Goal: Task Accomplishment & Management: Manage account settings

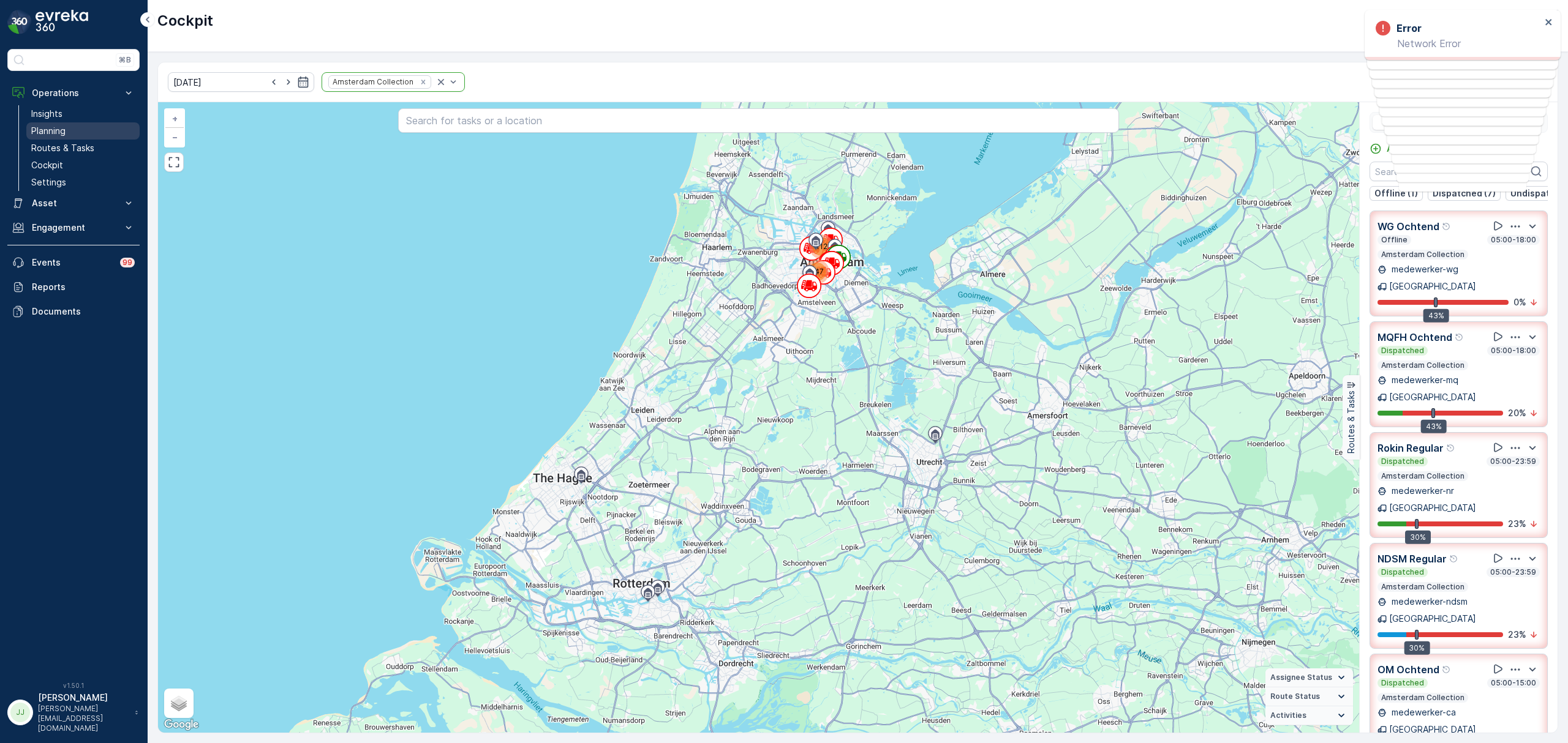
click at [70, 133] on link "Planning" at bounding box center [83, 131] width 113 height 17
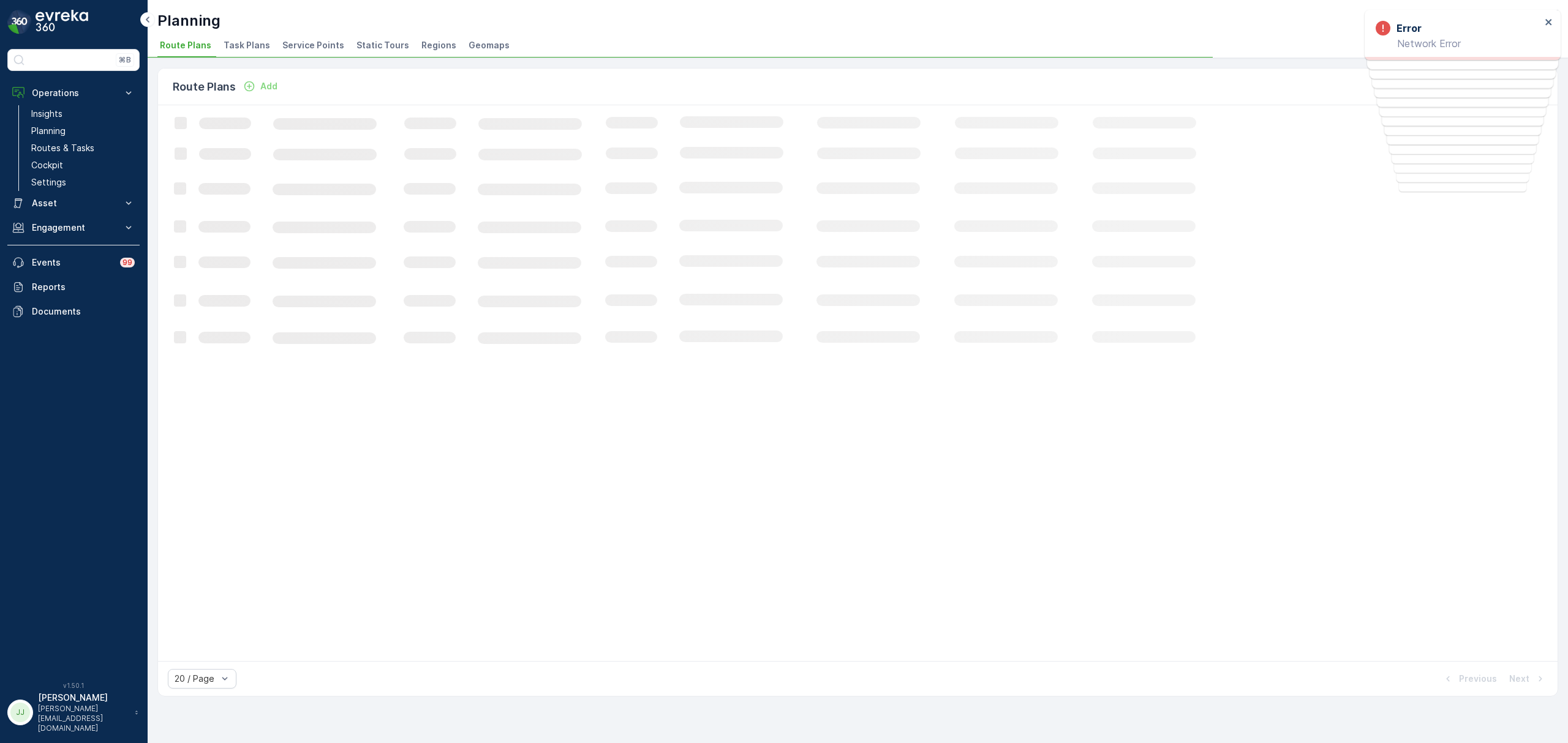
click at [246, 44] on span "Task Plans" at bounding box center [246, 45] width 46 height 12
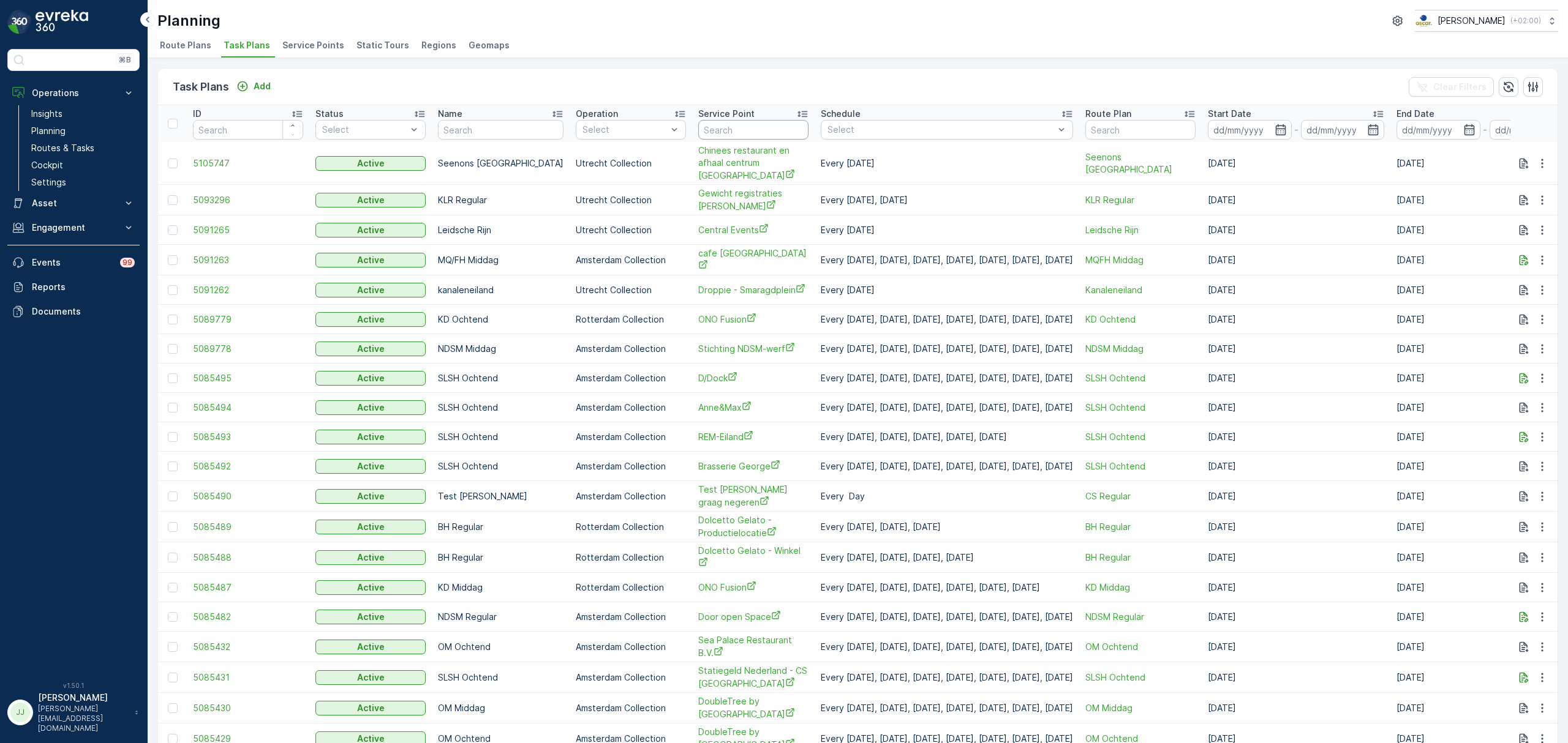
click at [715, 129] on input "text" at bounding box center [753, 129] width 110 height 19
type input "stichting NDS<"
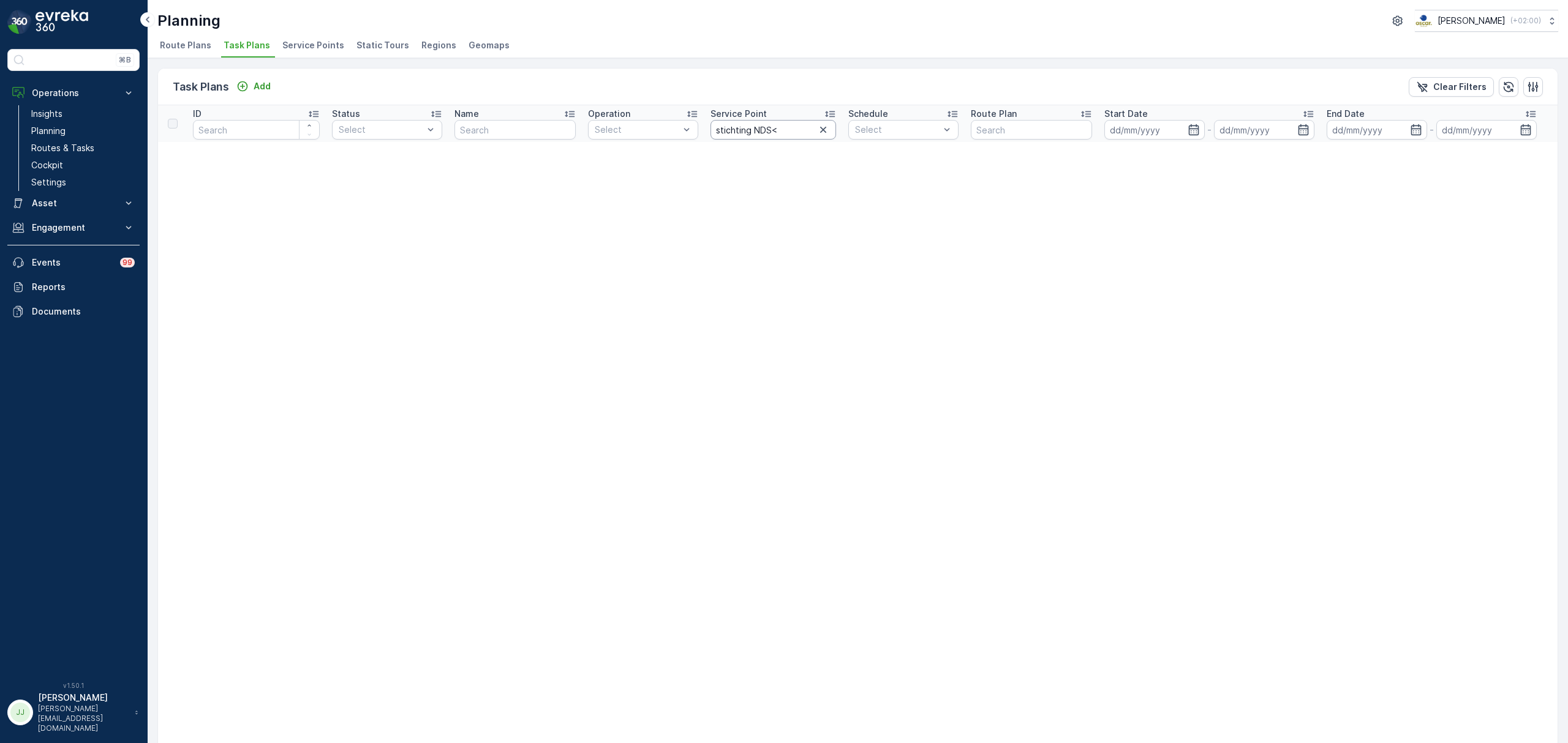
click at [777, 132] on input "stichting NDS<" at bounding box center [773, 129] width 125 height 19
type input "stichting NDSm"
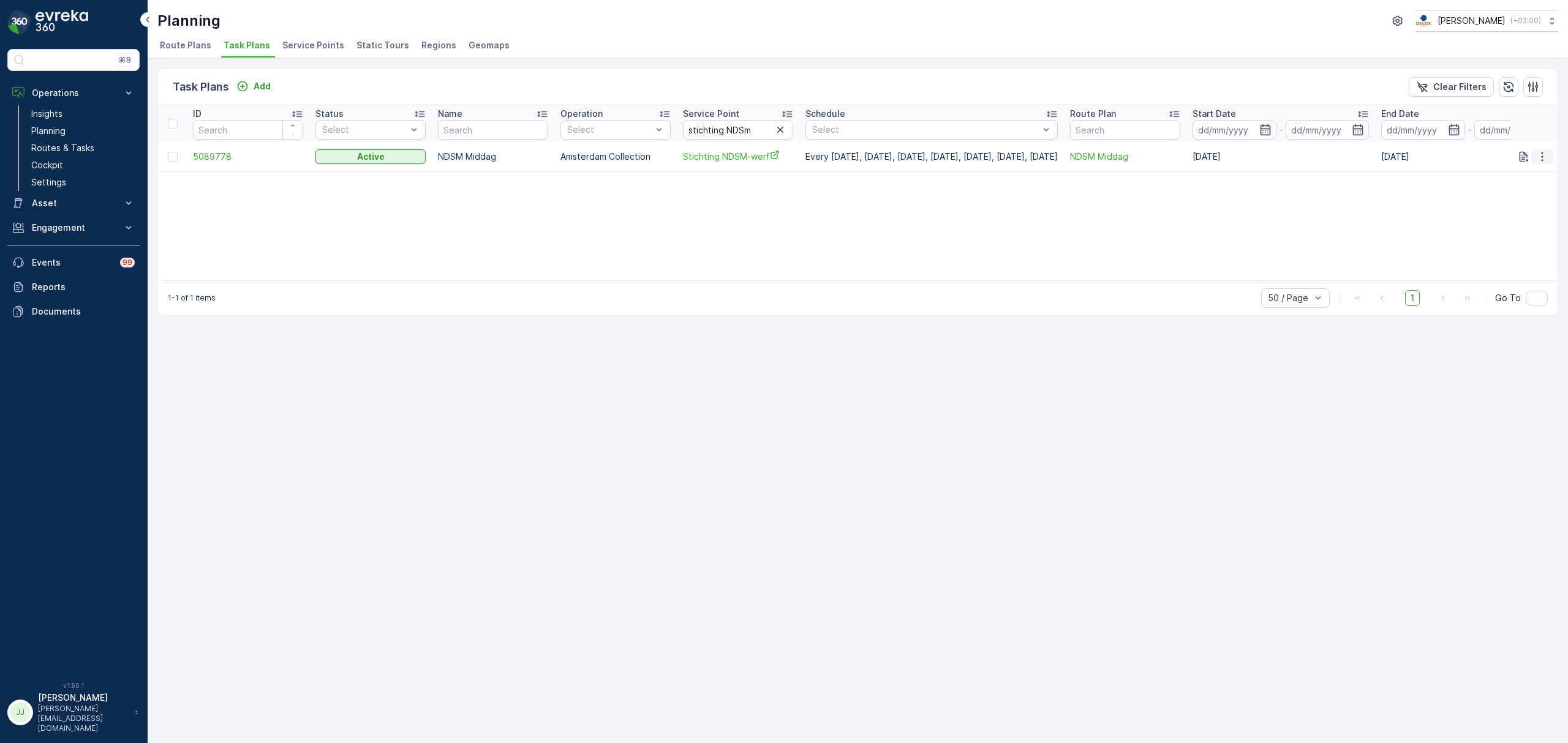
click at [1540, 152] on icon "button" at bounding box center [1542, 157] width 12 height 12
click at [1532, 192] on span "Edit Task Plan" at bounding box center [1520, 192] width 57 height 12
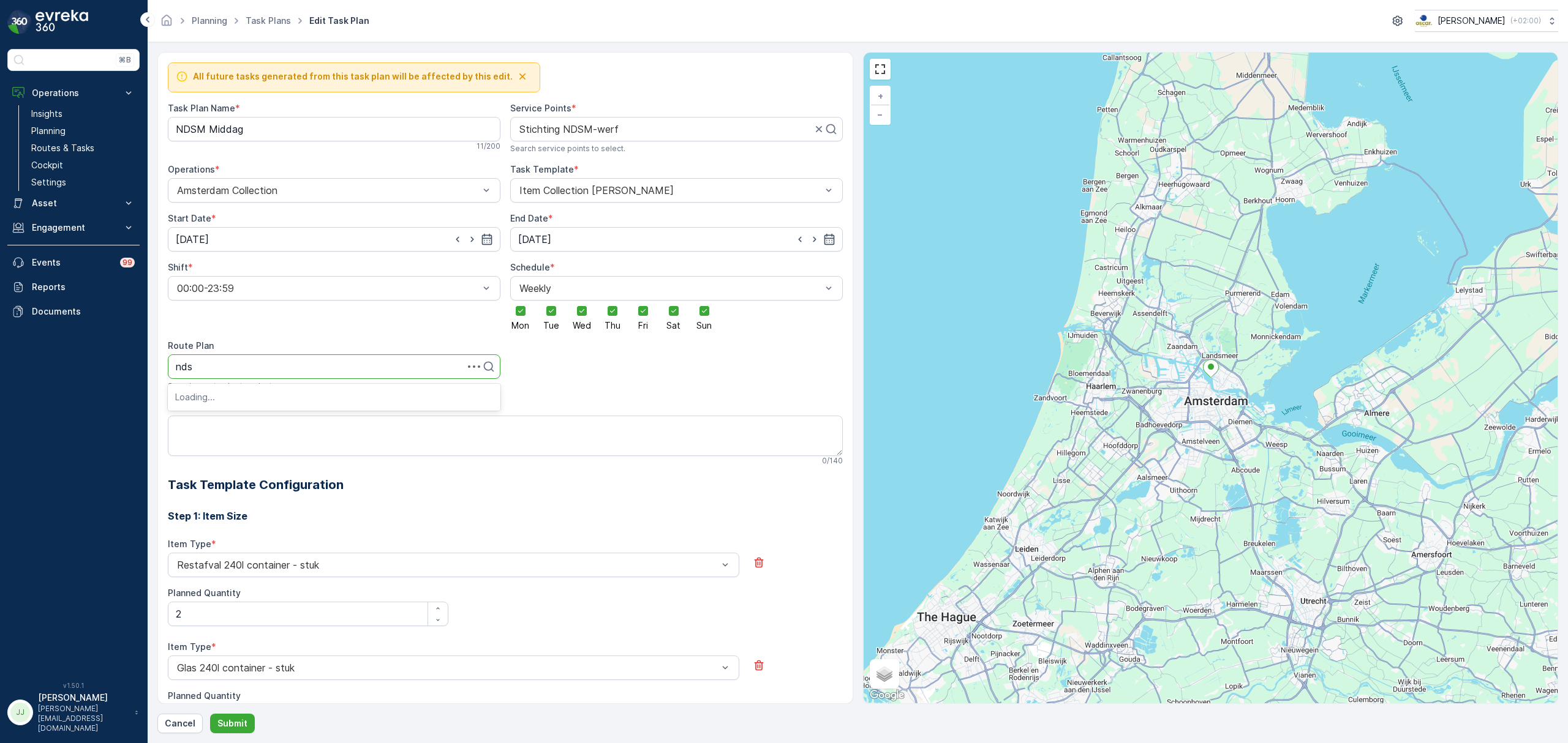
type input "ndsm"
click at [263, 422] on div "NDSM Regular" at bounding box center [334, 417] width 318 height 11
drag, startPoint x: 250, startPoint y: 132, endPoint x: 211, endPoint y: 127, distance: 39.3
click at [211, 127] on Name "NDSM Middag" at bounding box center [334, 129] width 333 height 25
type Name "NDSM Regular"
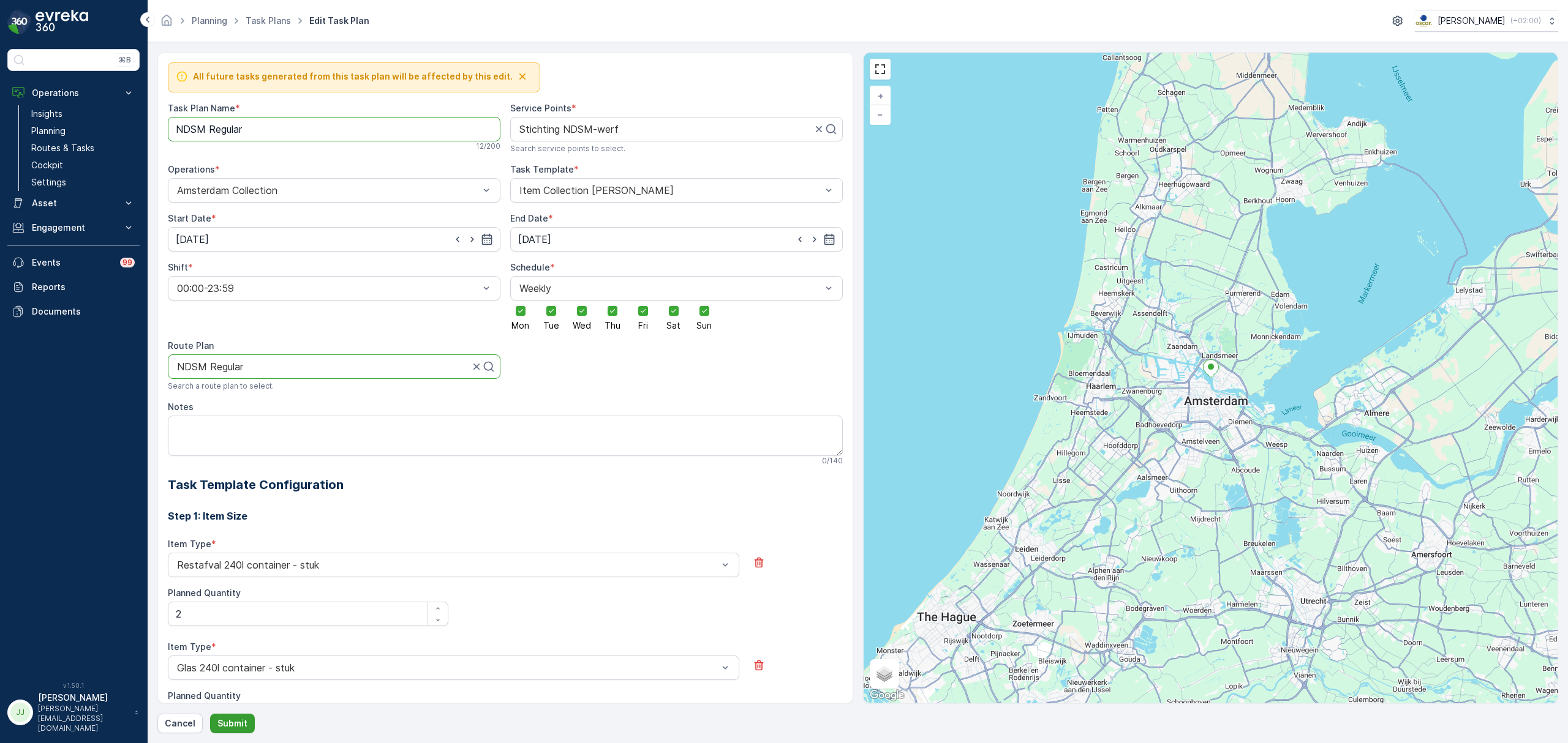
click at [221, 722] on p "Submit" at bounding box center [232, 724] width 30 height 12
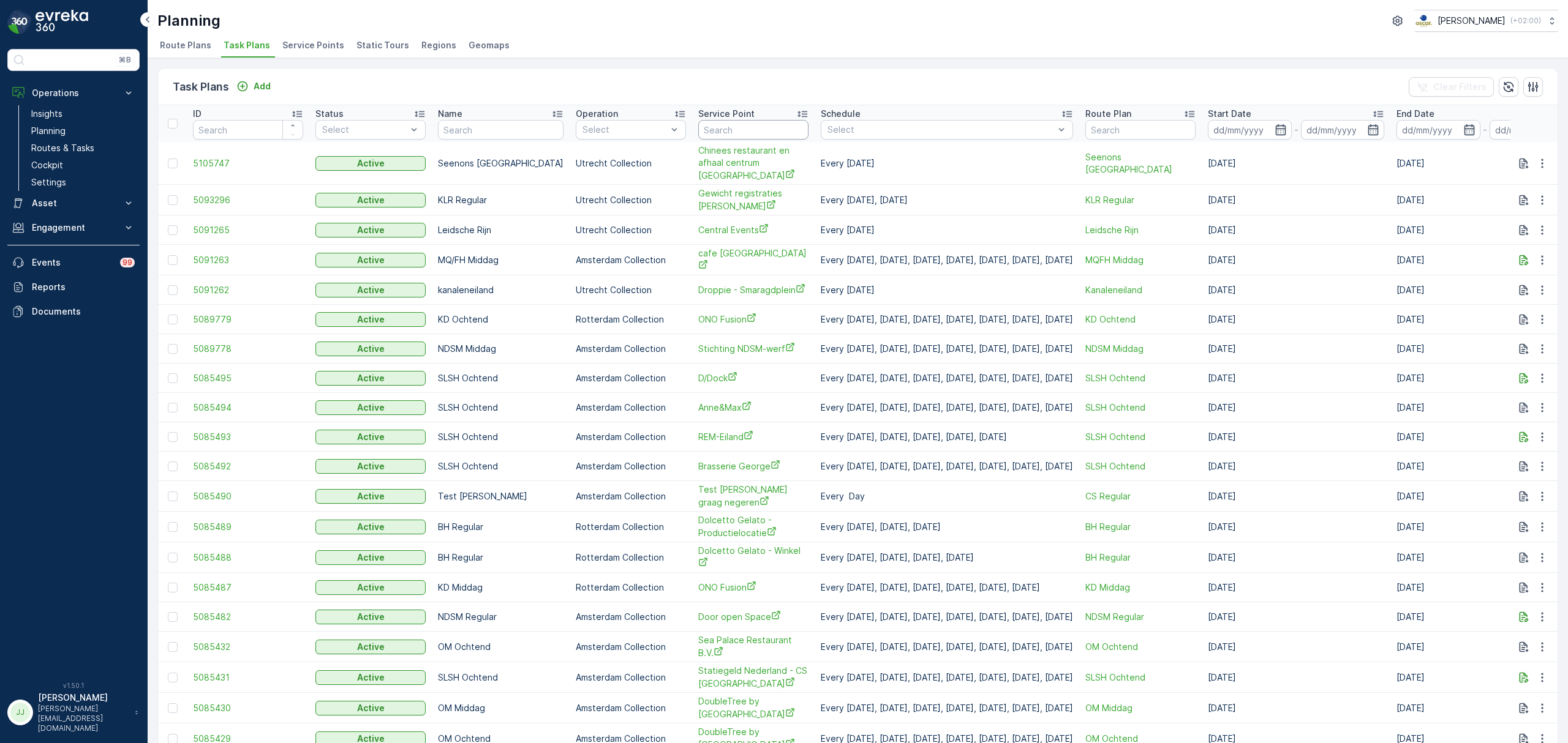
click at [751, 129] on input "text" at bounding box center [753, 129] width 110 height 19
type input "kook"
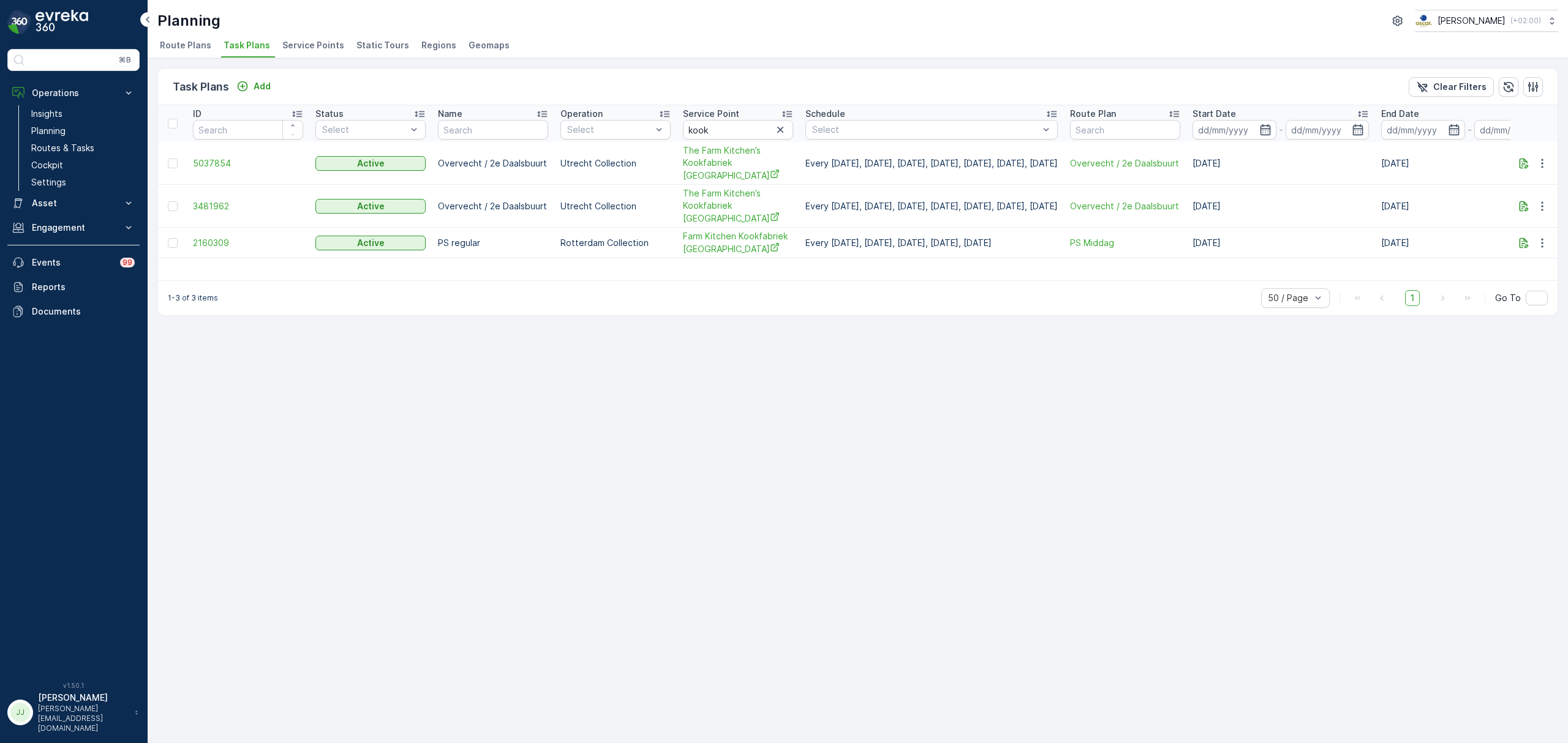
scroll to position [0, 81]
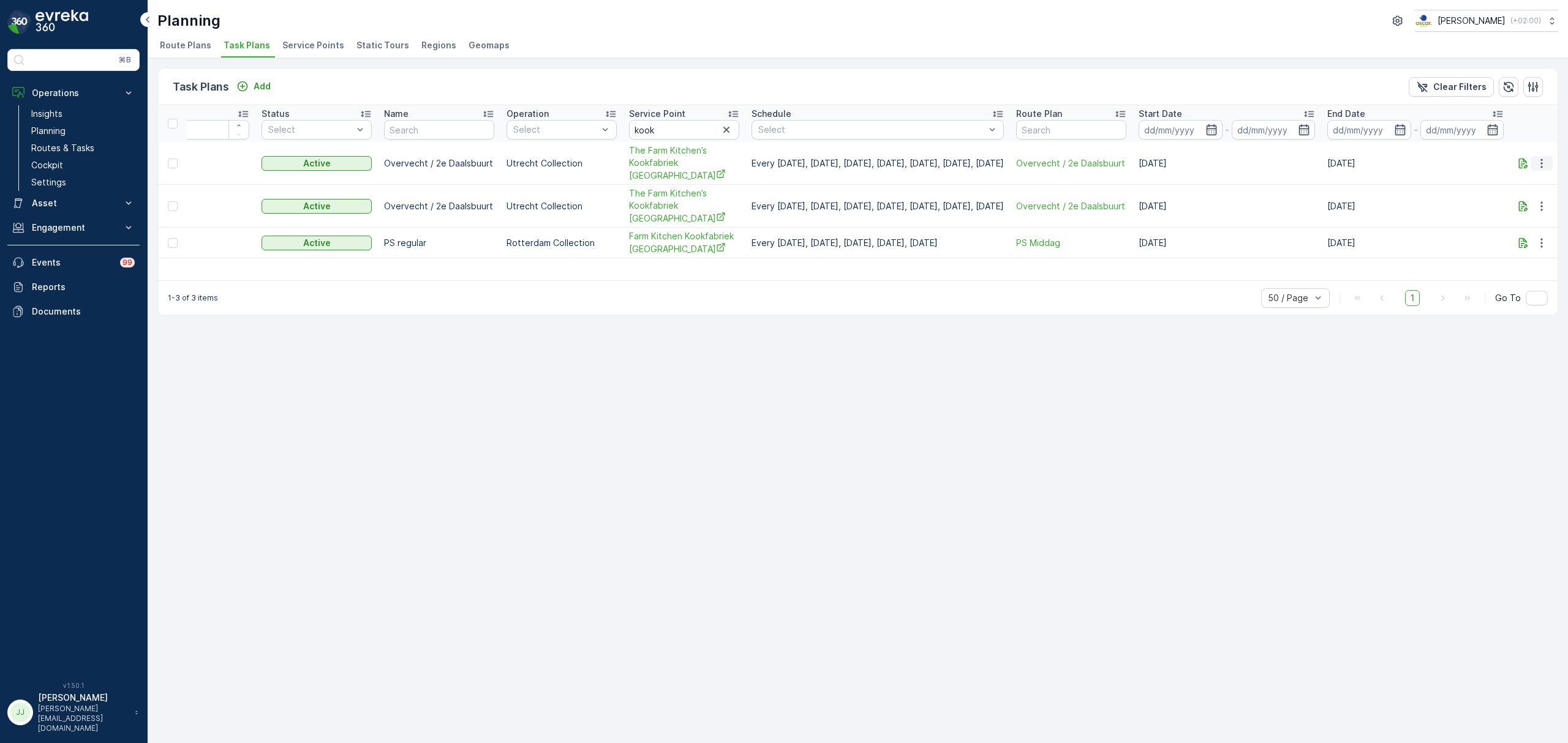
click at [1538, 158] on icon "button" at bounding box center [1541, 164] width 12 height 12
click at [1509, 194] on span "Edit Task Plan" at bounding box center [1520, 192] width 57 height 12
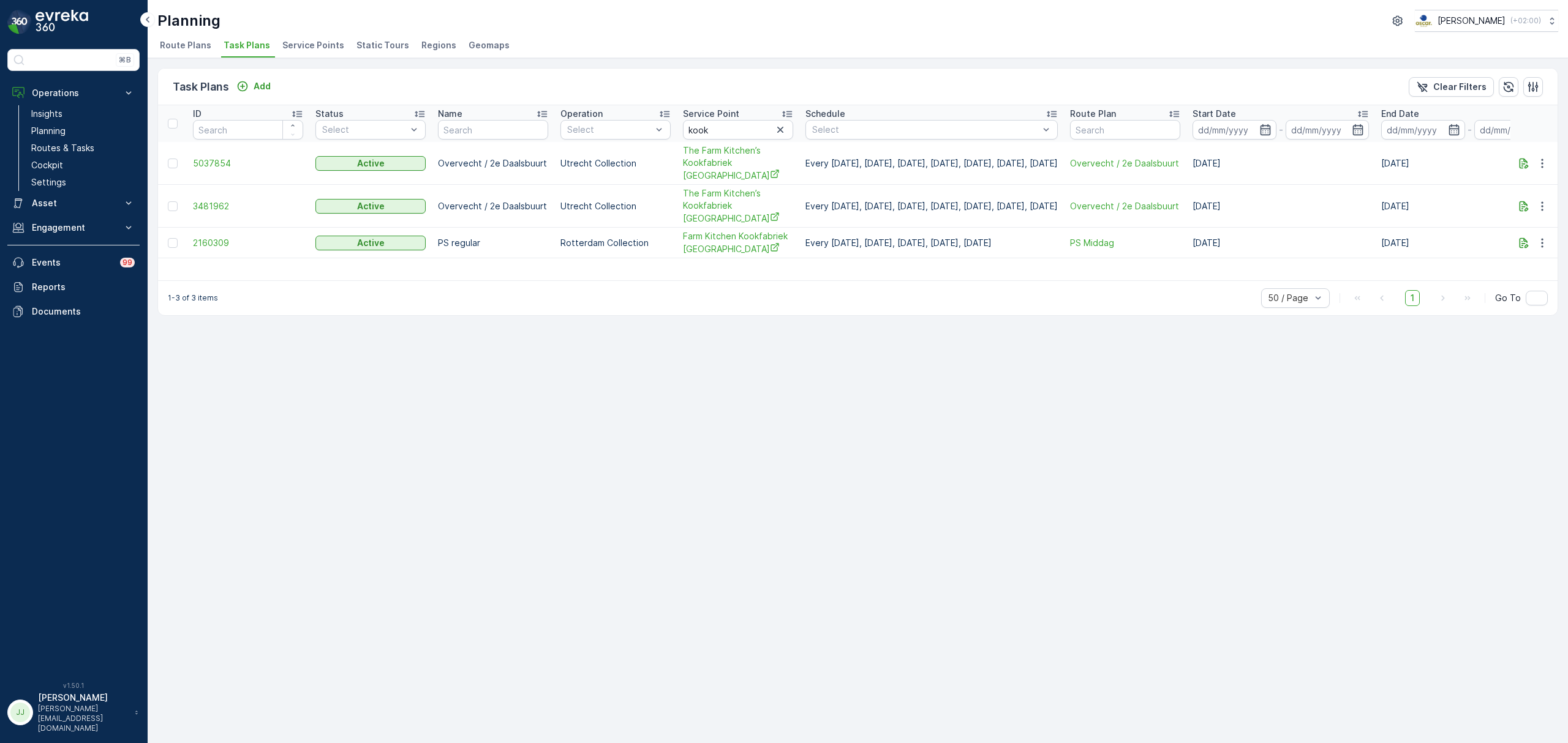
click at [331, 47] on span "Service Points" at bounding box center [313, 45] width 62 height 12
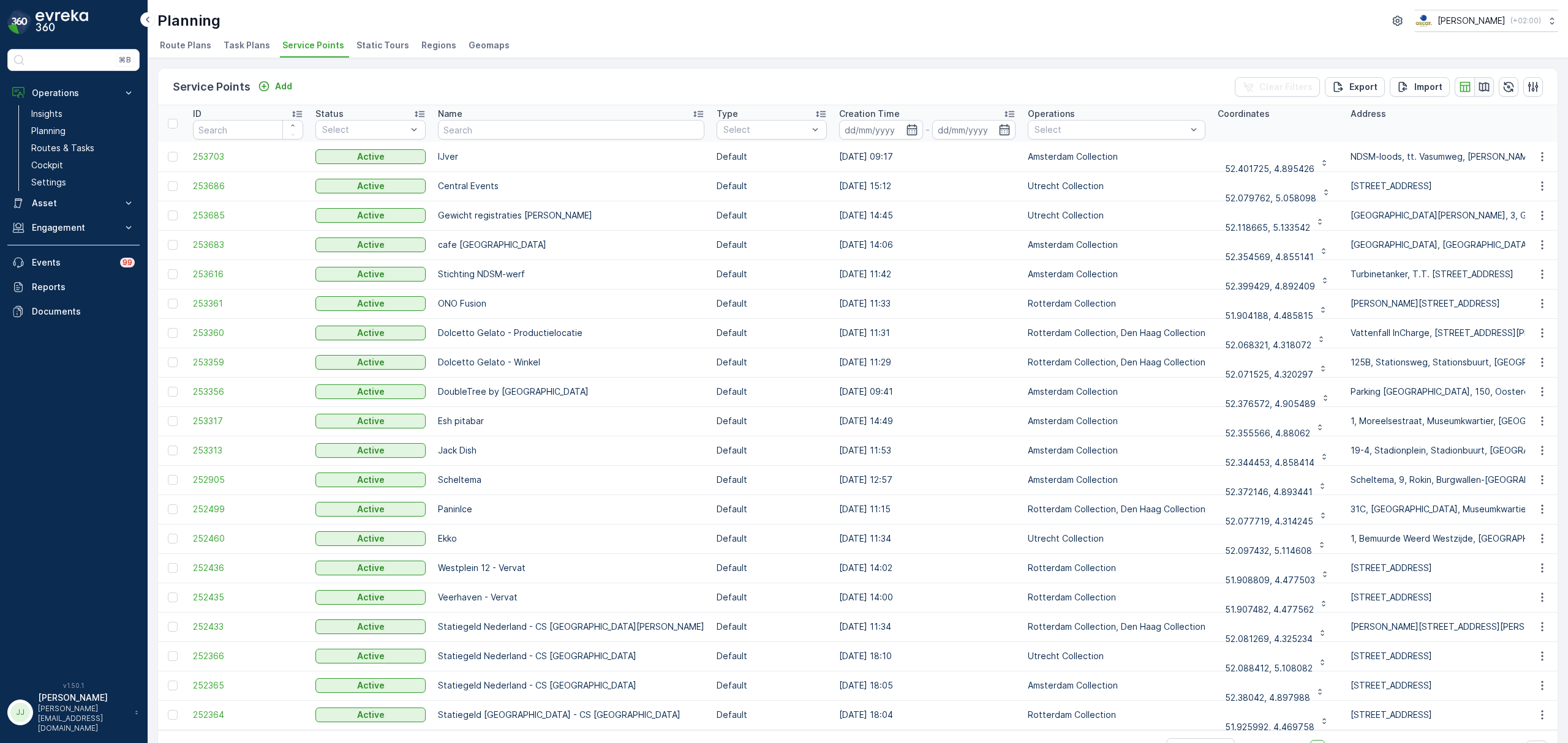
click at [1480, 87] on icon "button" at bounding box center [1483, 87] width 12 height 12
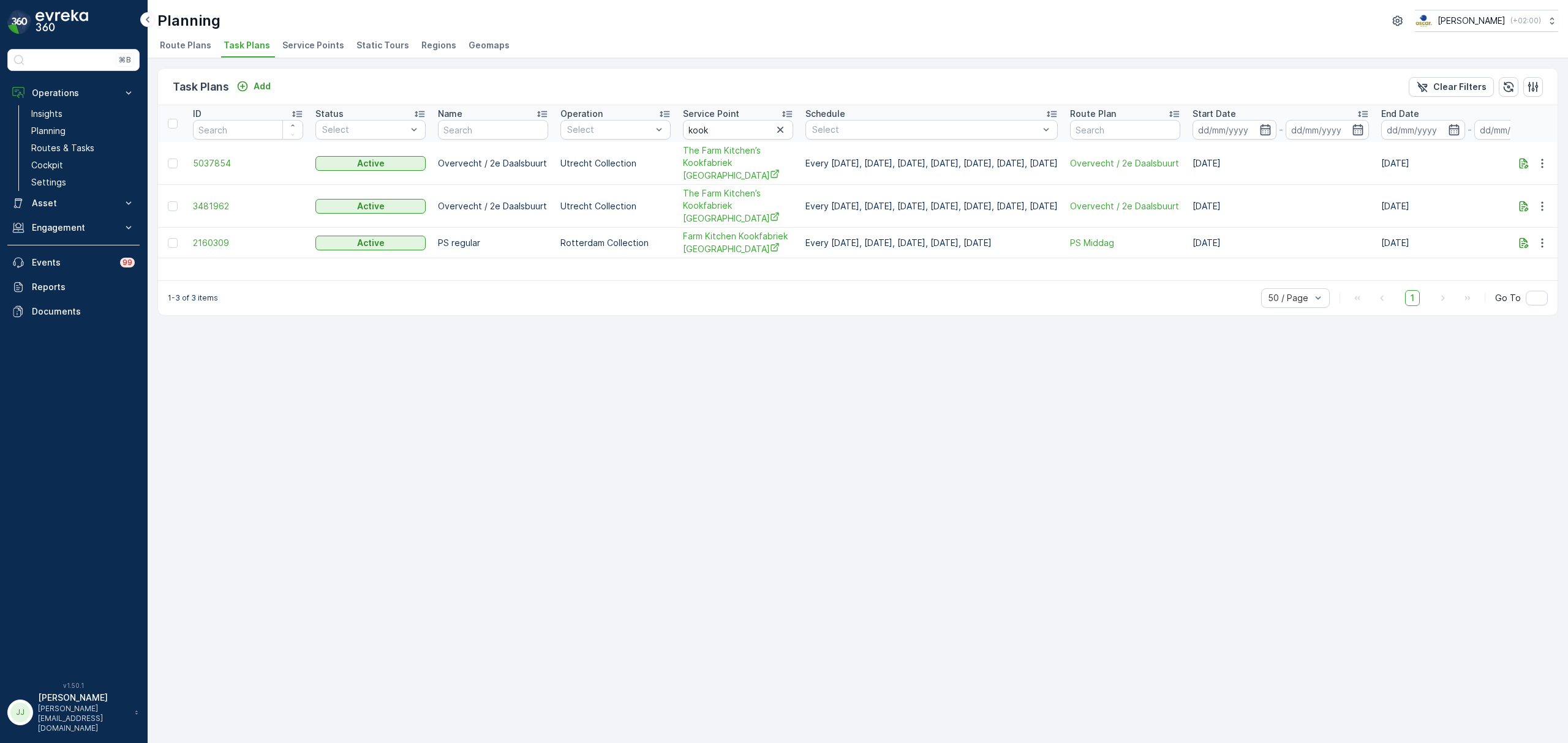
click at [302, 52] on li "Service Points" at bounding box center [314, 47] width 69 height 21
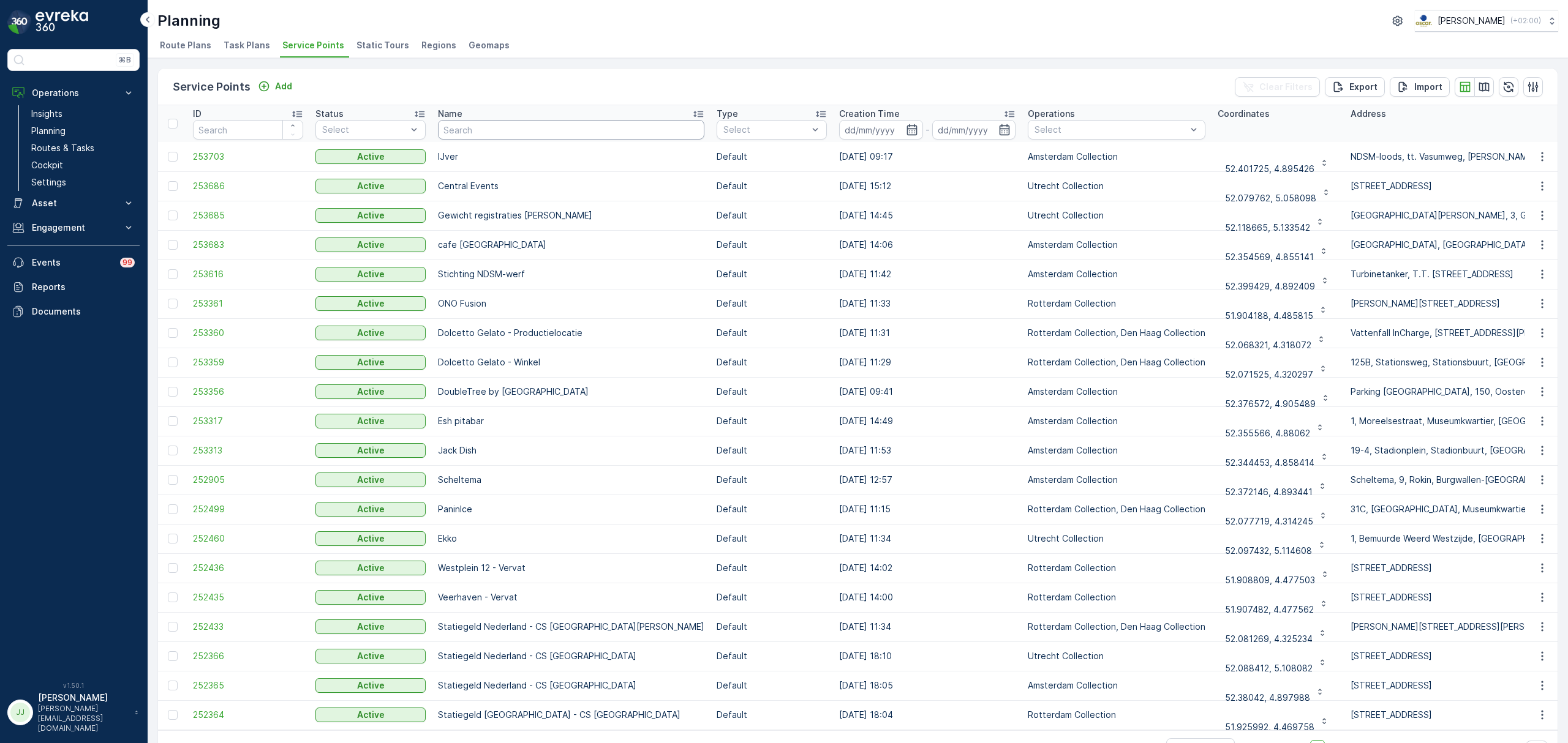
click at [577, 137] on input "text" at bounding box center [571, 129] width 266 height 19
type input "kook"
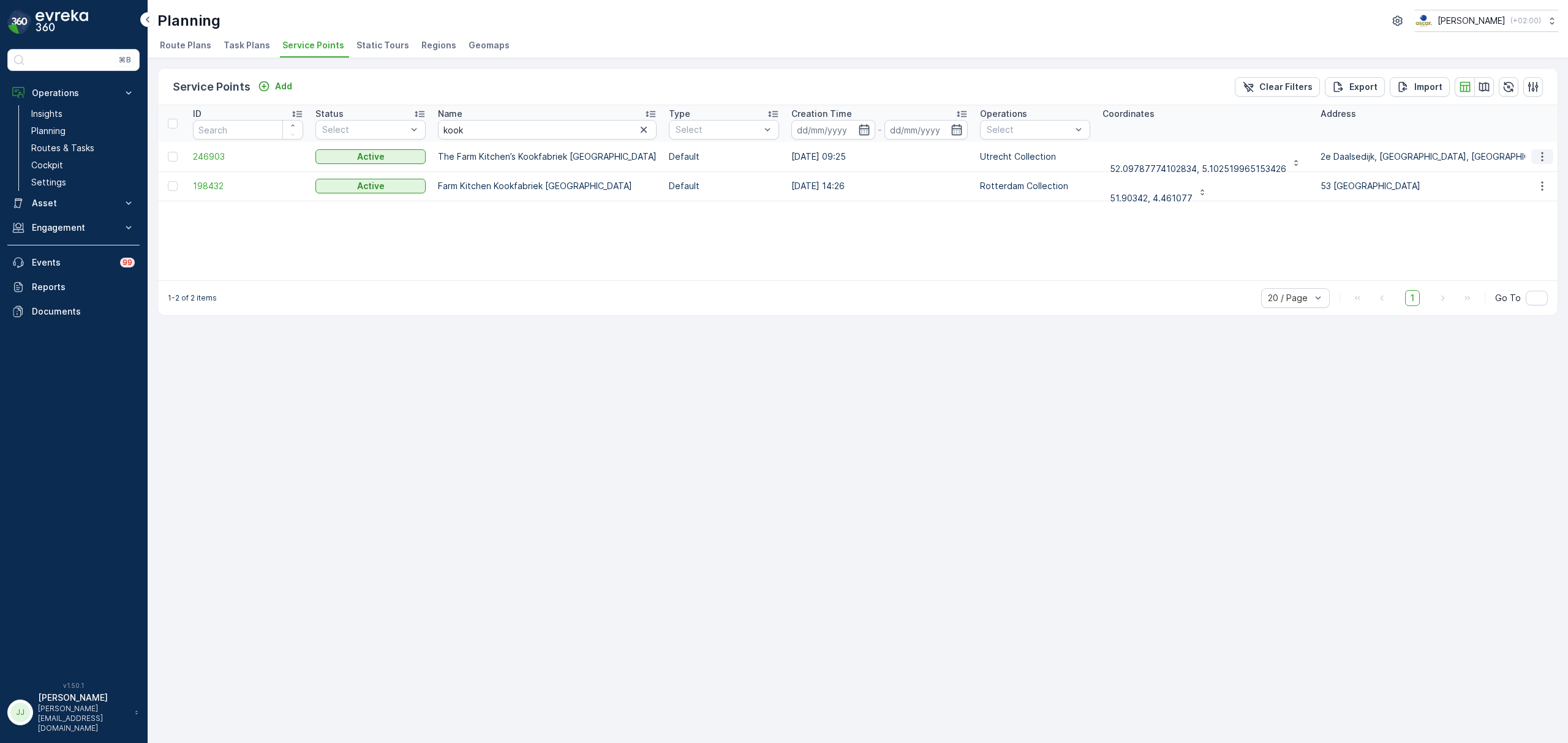
click at [1547, 152] on icon "button" at bounding box center [1542, 157] width 12 height 12
click at [1519, 190] on span "Edit Service Point" at bounding box center [1507, 192] width 74 height 12
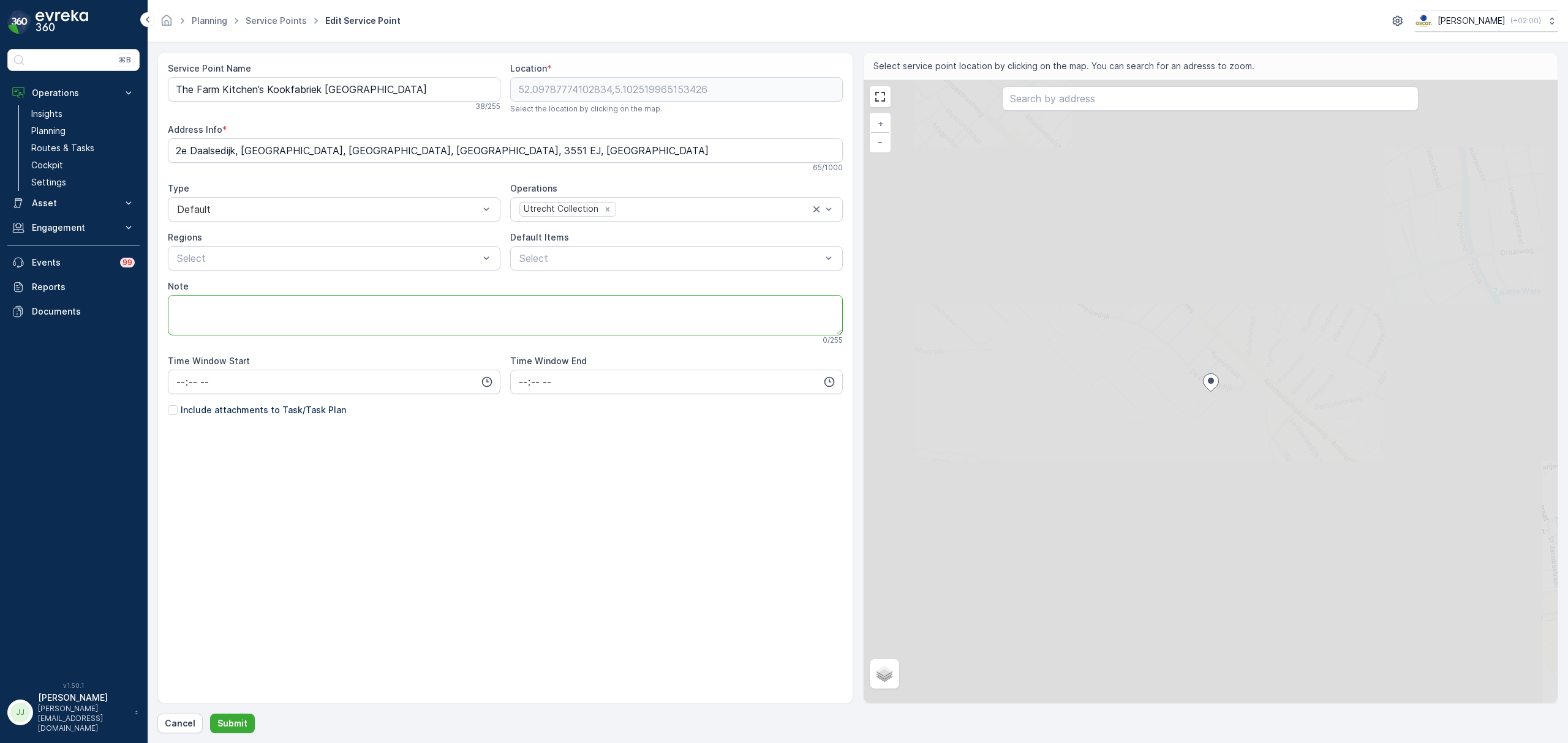
click at [223, 312] on textarea "Note" at bounding box center [505, 315] width 675 height 40
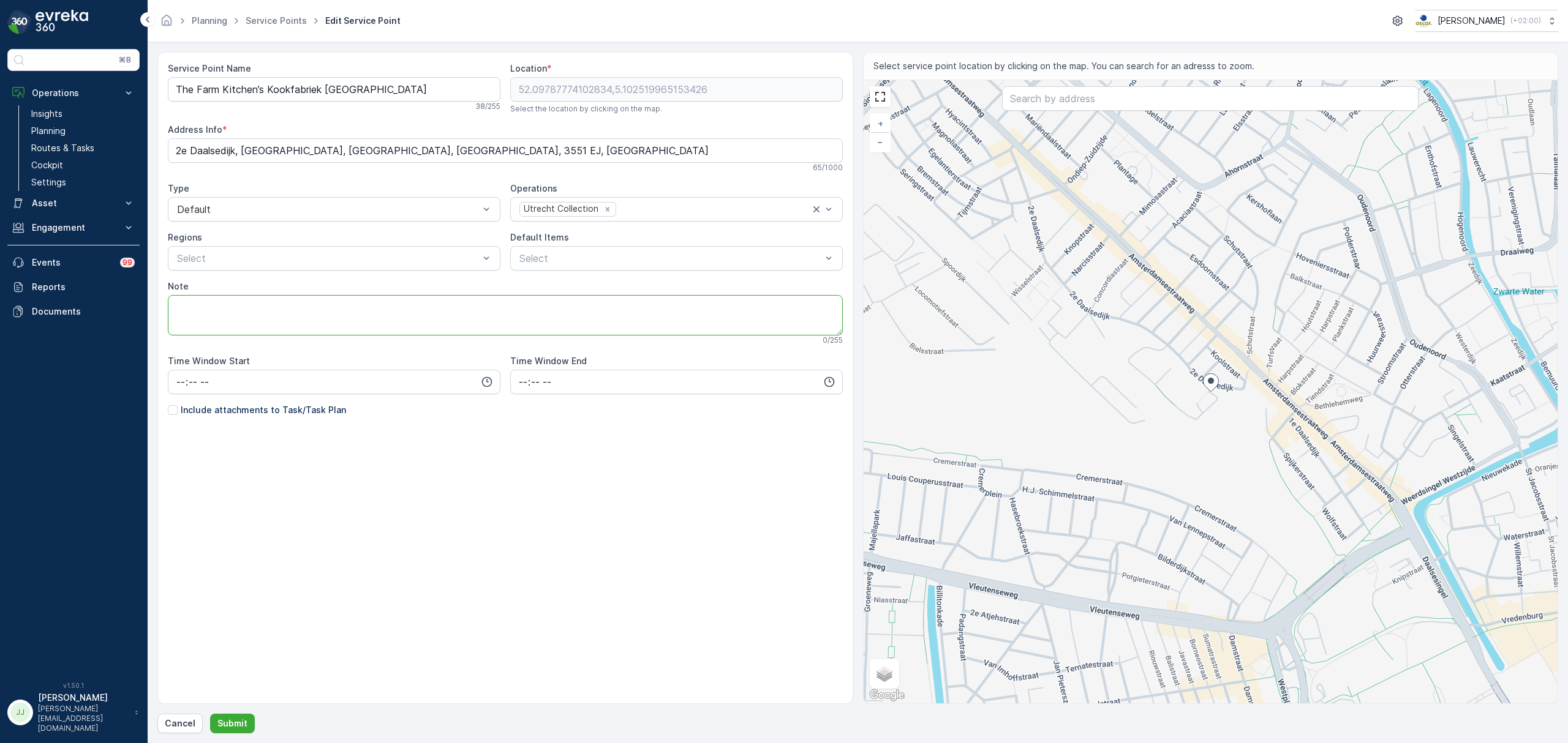
paste textarea "5089ab - there are two keys inside the keybox. One for the green wooden door, t…"
type textarea "5089ab - there are two keys inside the keybox. One for the green wooden door, t…"
click at [244, 403] on div "Service Point Name The Farm Kitchen’s Kookfabriek Utrecht 38 / 255 Location * 5…" at bounding box center [505, 268] width 675 height 412
click at [249, 410] on p "Include attachments to Task/Task Plan" at bounding box center [263, 410] width 165 height 12
click at [168, 404] on input "Include attachments to Task/Task Plan" at bounding box center [168, 404] width 0 height 0
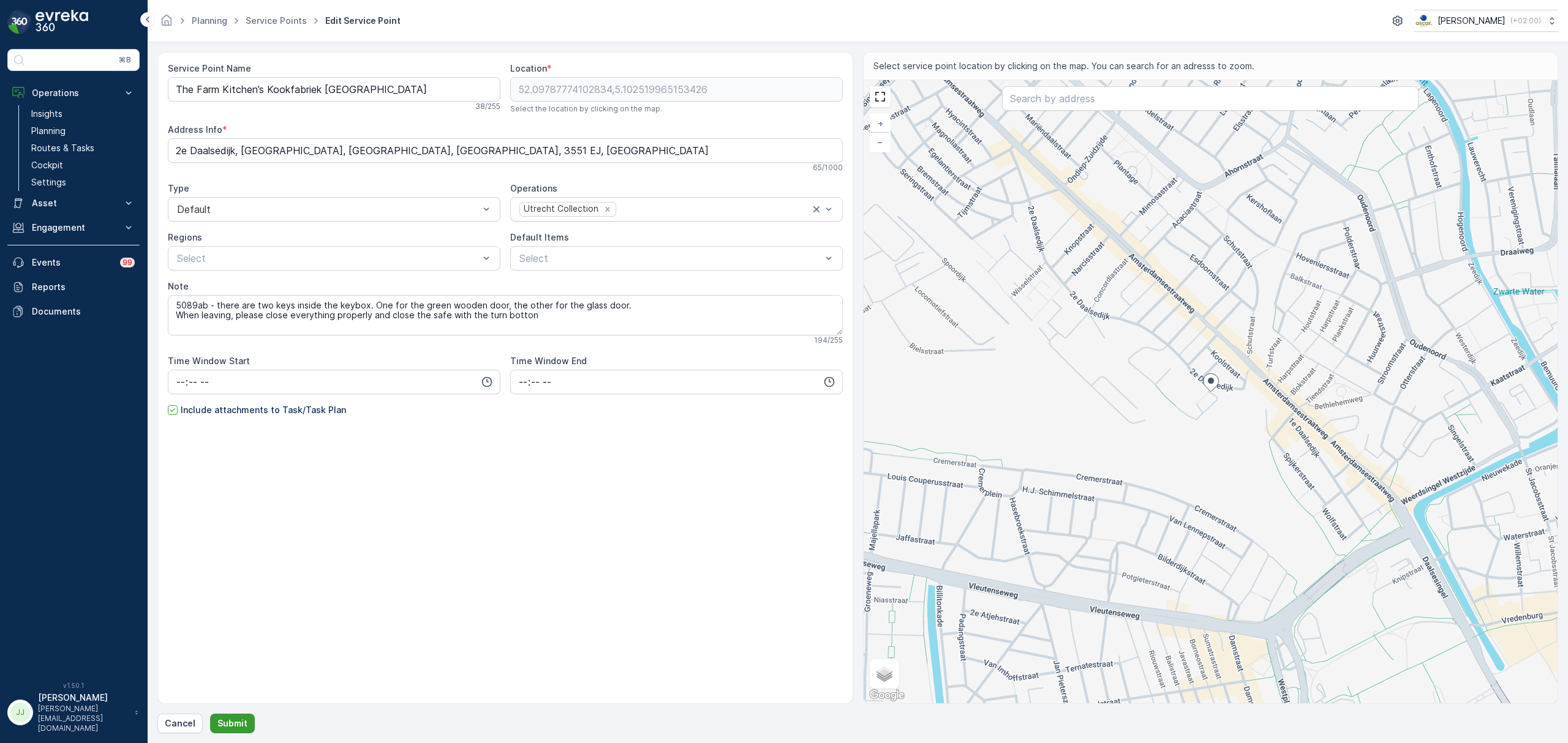
click at [242, 727] on p "Submit" at bounding box center [232, 724] width 30 height 12
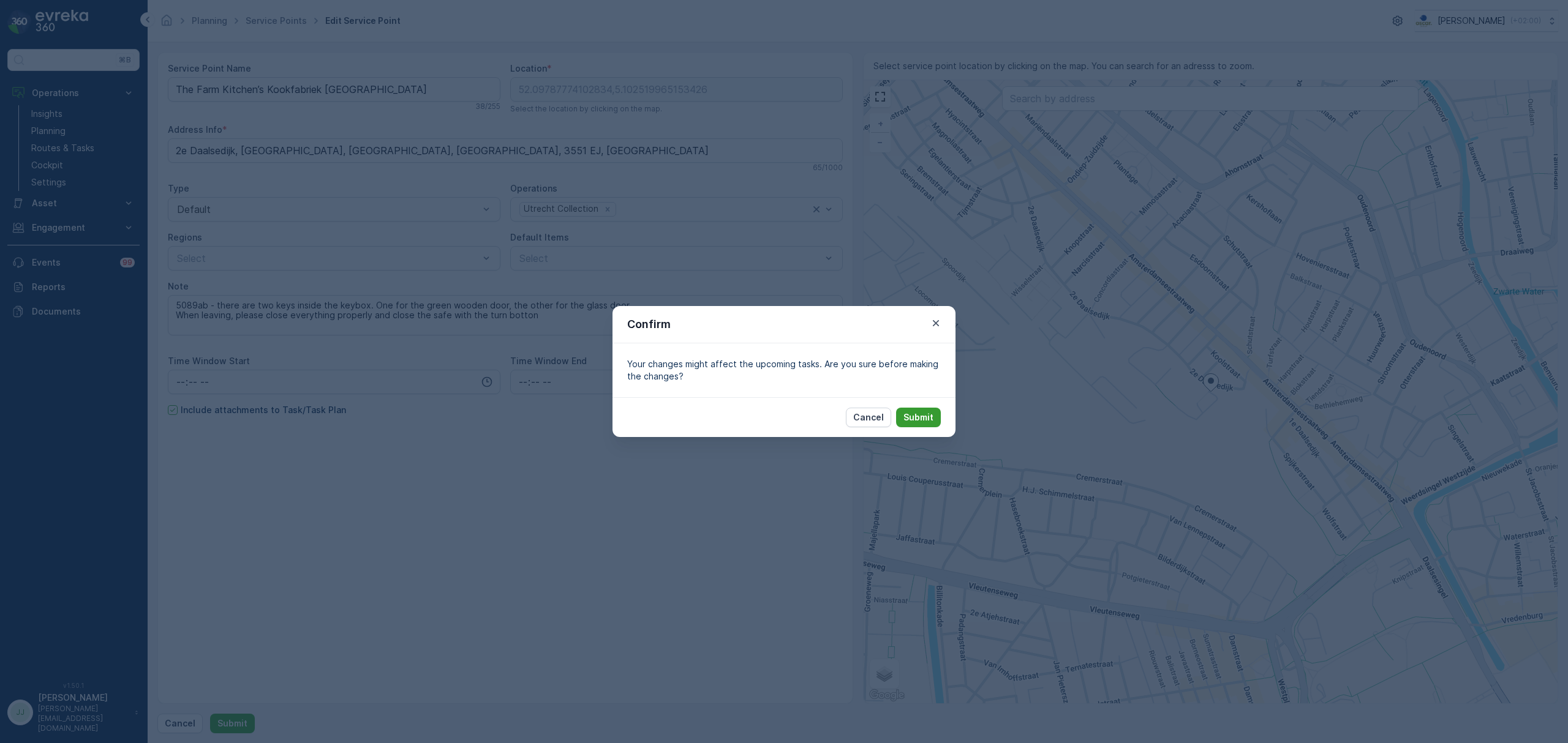
click at [932, 412] on p "Submit" at bounding box center [918, 417] width 30 height 12
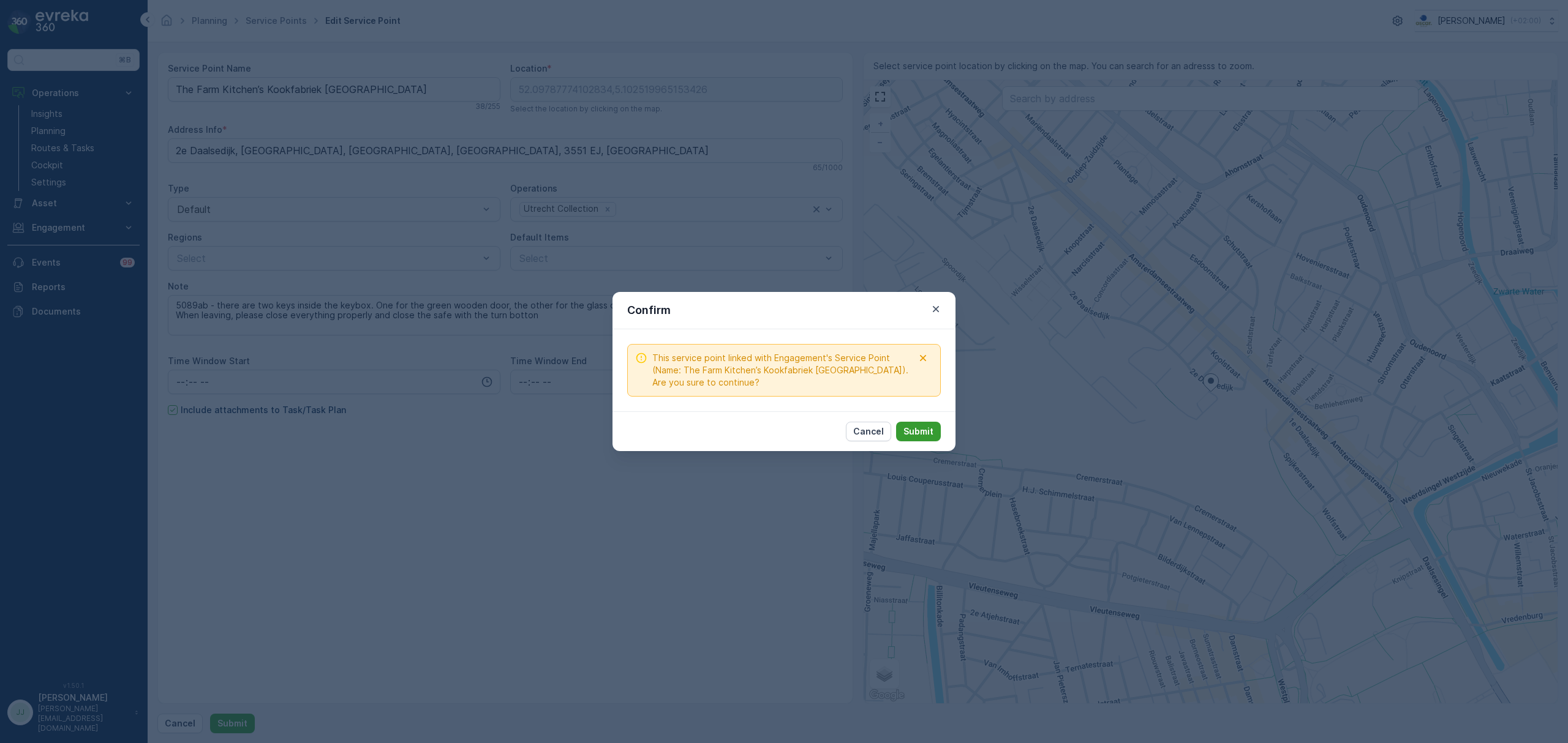
click at [917, 437] on p "Submit" at bounding box center [918, 431] width 30 height 12
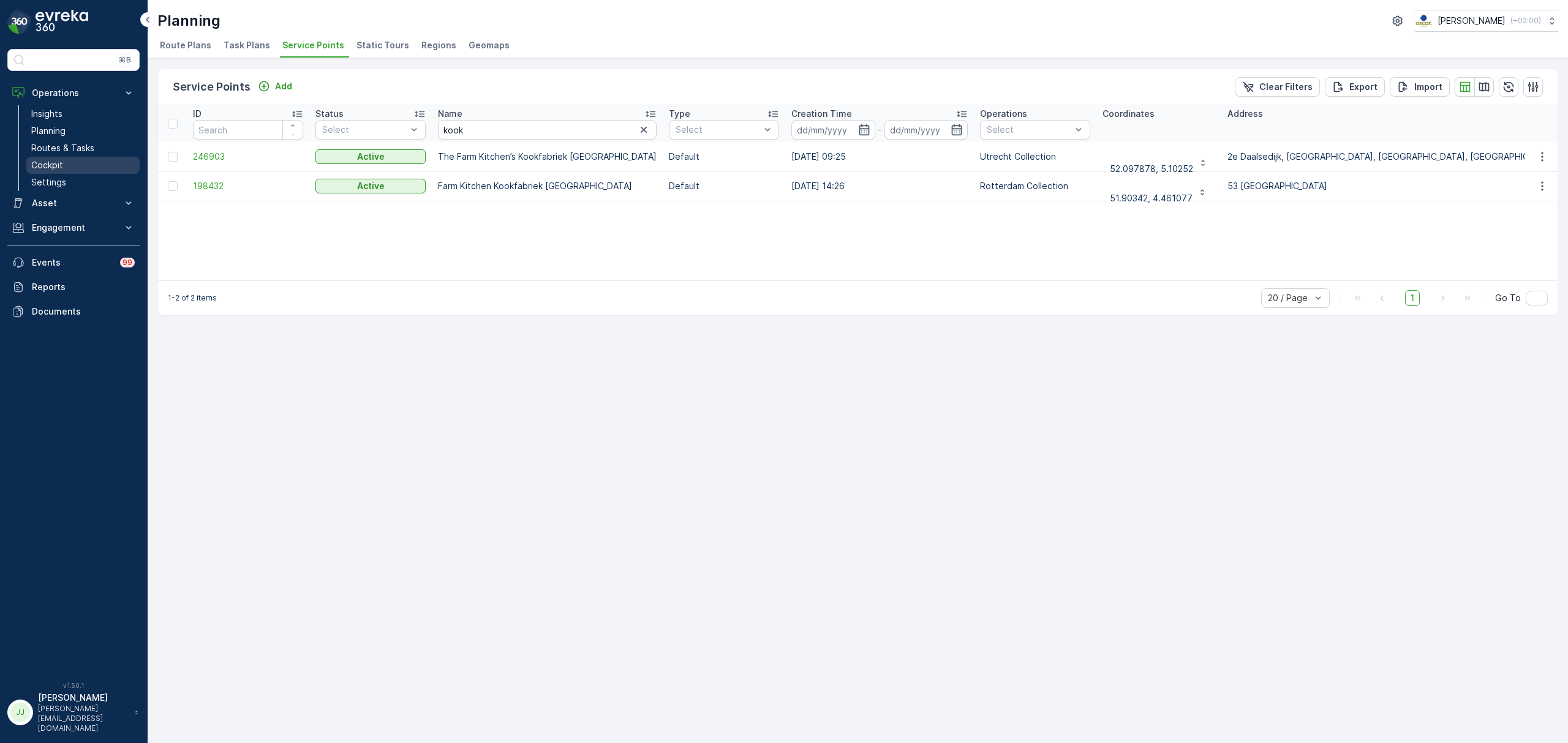
click at [89, 164] on link "Cockpit" at bounding box center [83, 166] width 113 height 17
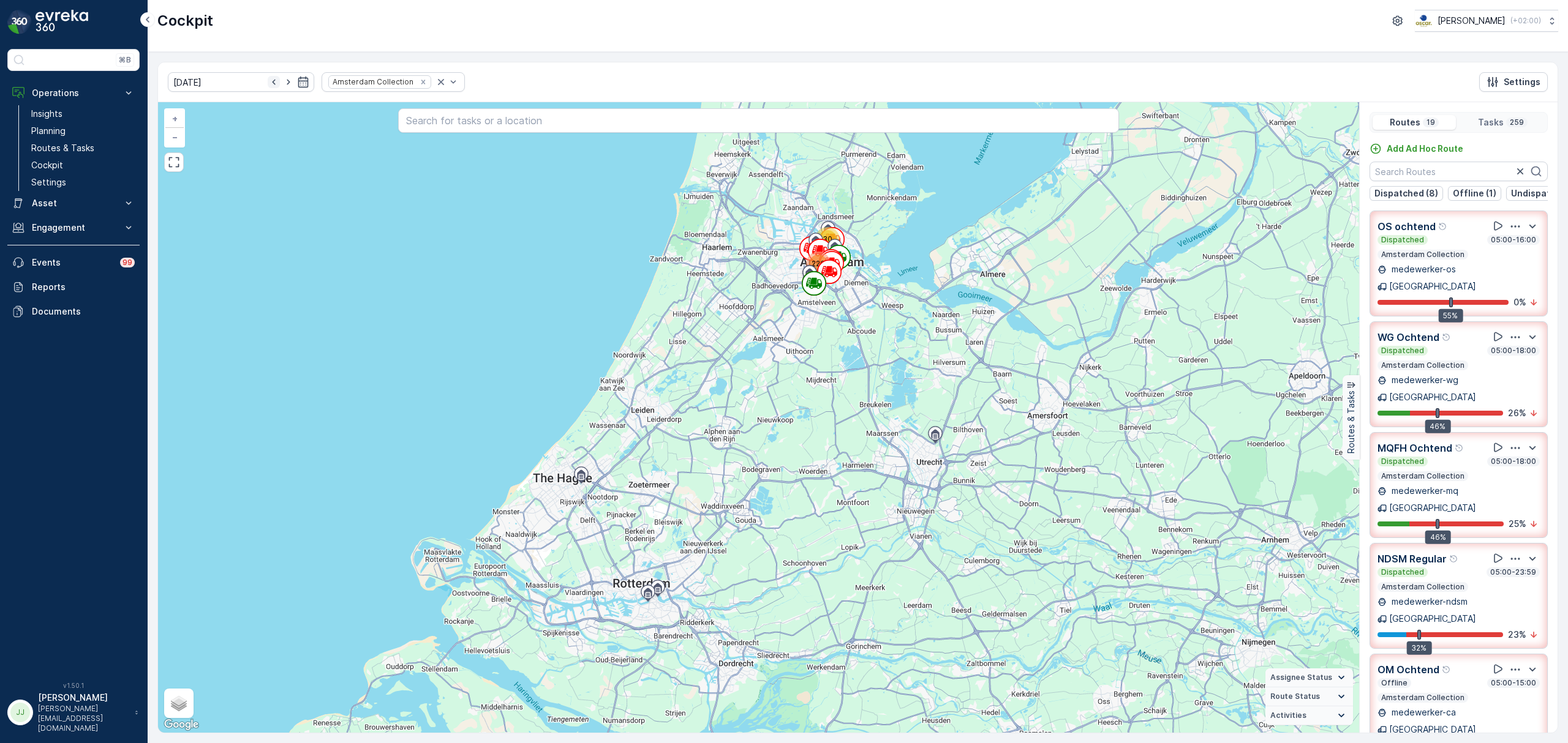
click at [272, 81] on icon "button" at bounding box center [273, 82] width 3 height 5
type input "[DATE]"
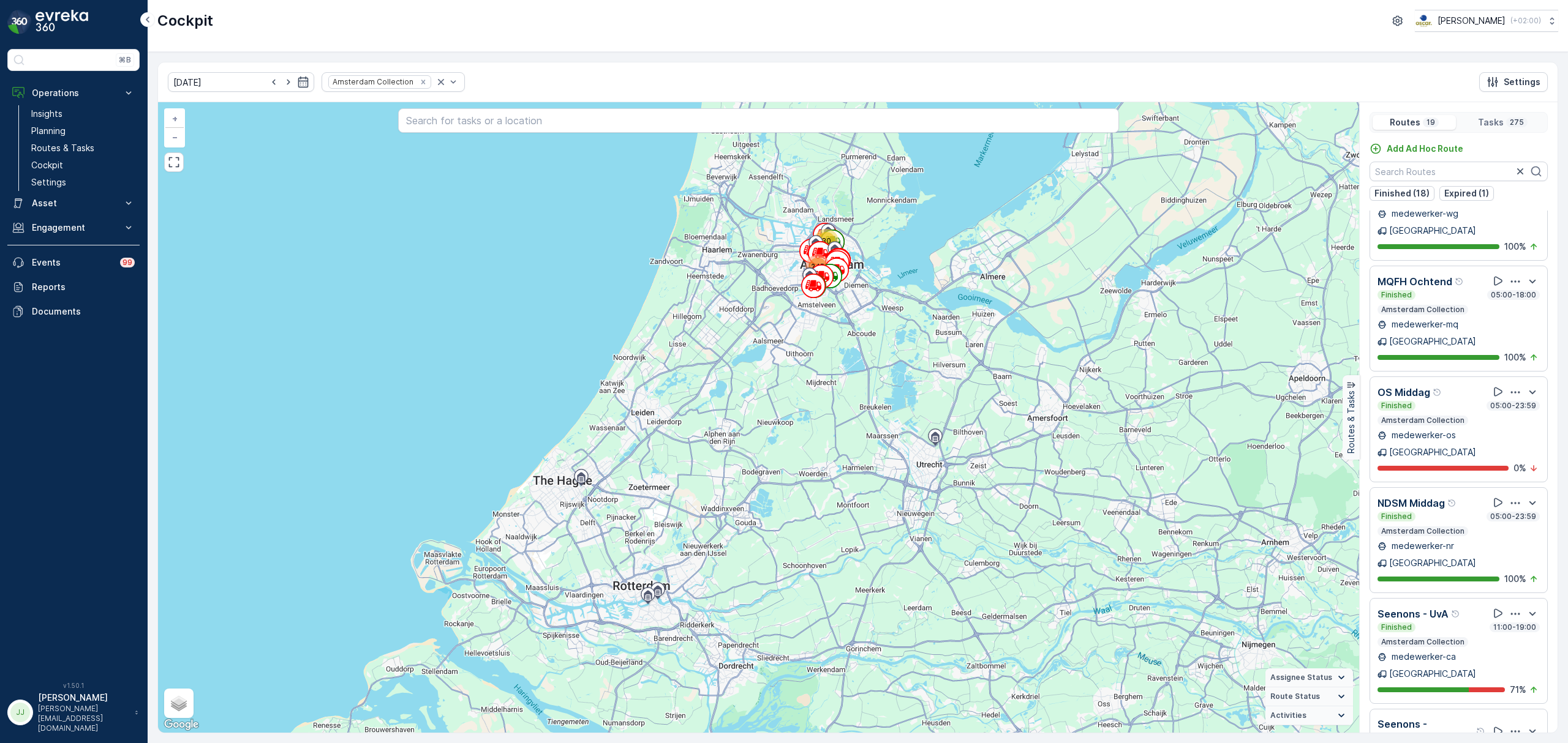
scroll to position [245, 0]
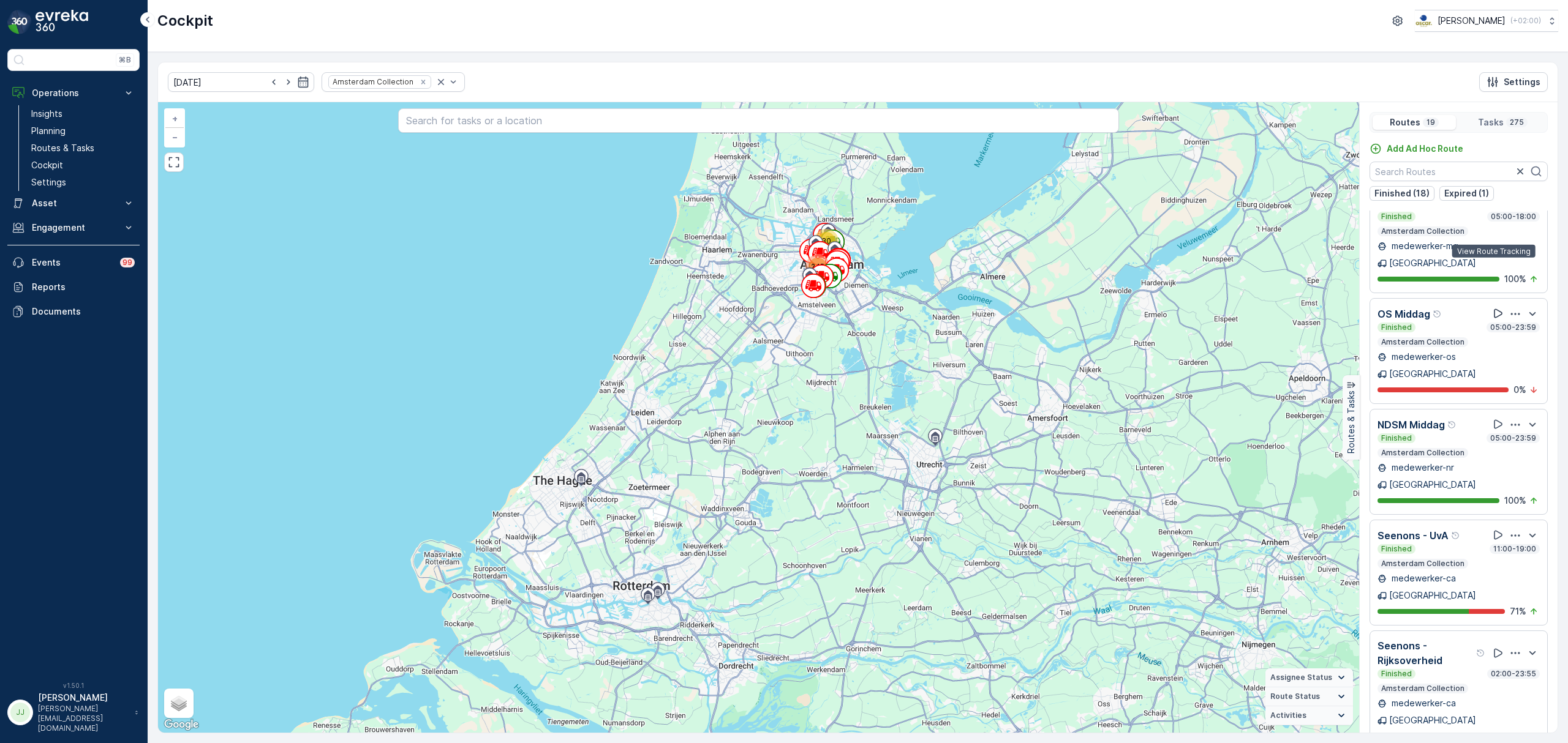
click at [1498, 307] on icon at bounding box center [1498, 313] width 12 height 12
